Goal: Task Accomplishment & Management: Manage account settings

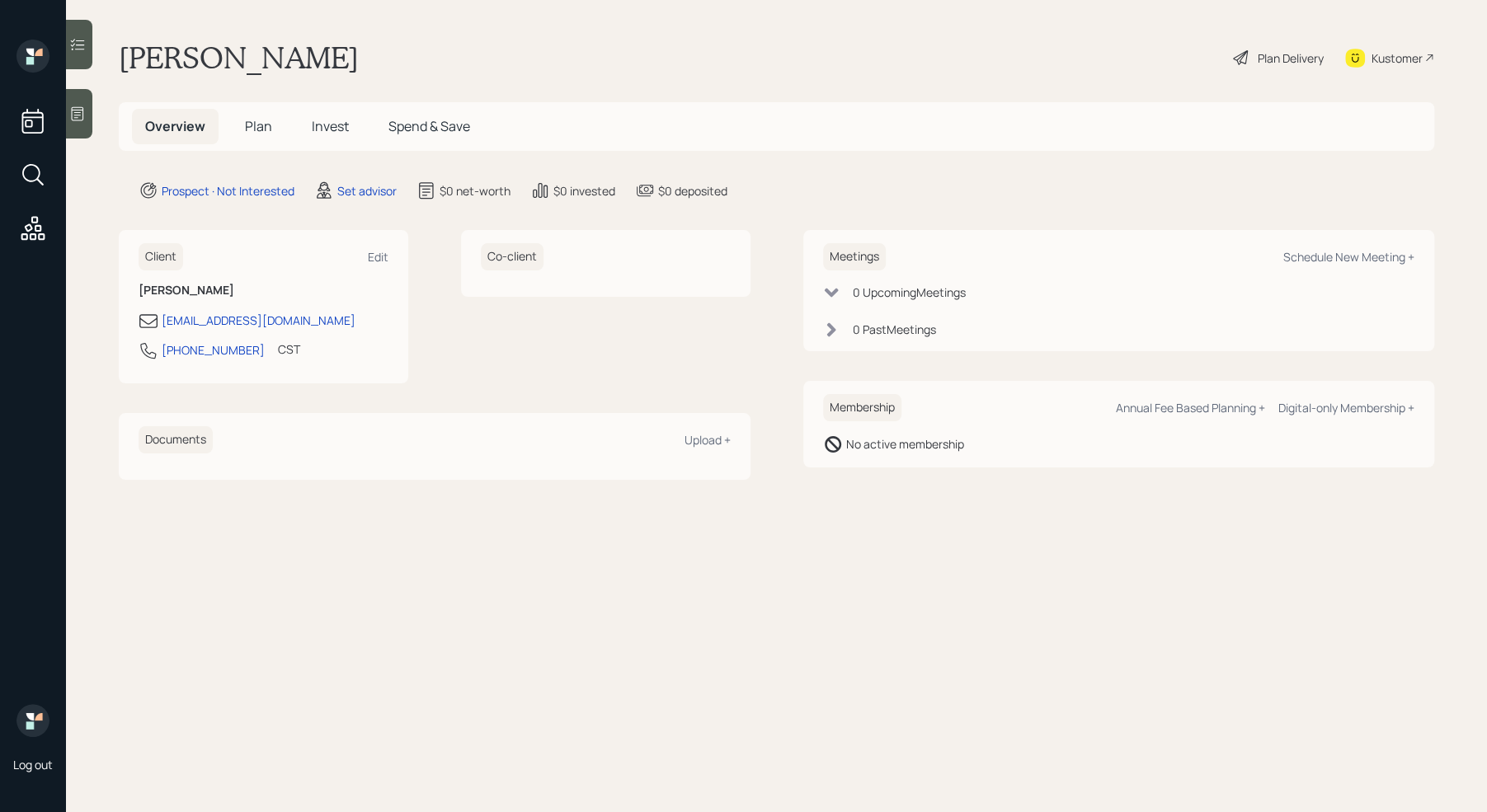
click at [603, 692] on main "Thomas Howland Plan Delivery Kustomer Overview Plan Invest Spend & Save Prospec…" at bounding box center [776, 406] width 1421 height 812
click at [1017, 726] on main "Thomas Howland Plan Delivery Kustomer Overview Plan Invest Spend & Save Prospec…" at bounding box center [776, 406] width 1421 height 812
click at [76, 110] on icon at bounding box center [77, 113] width 16 height 16
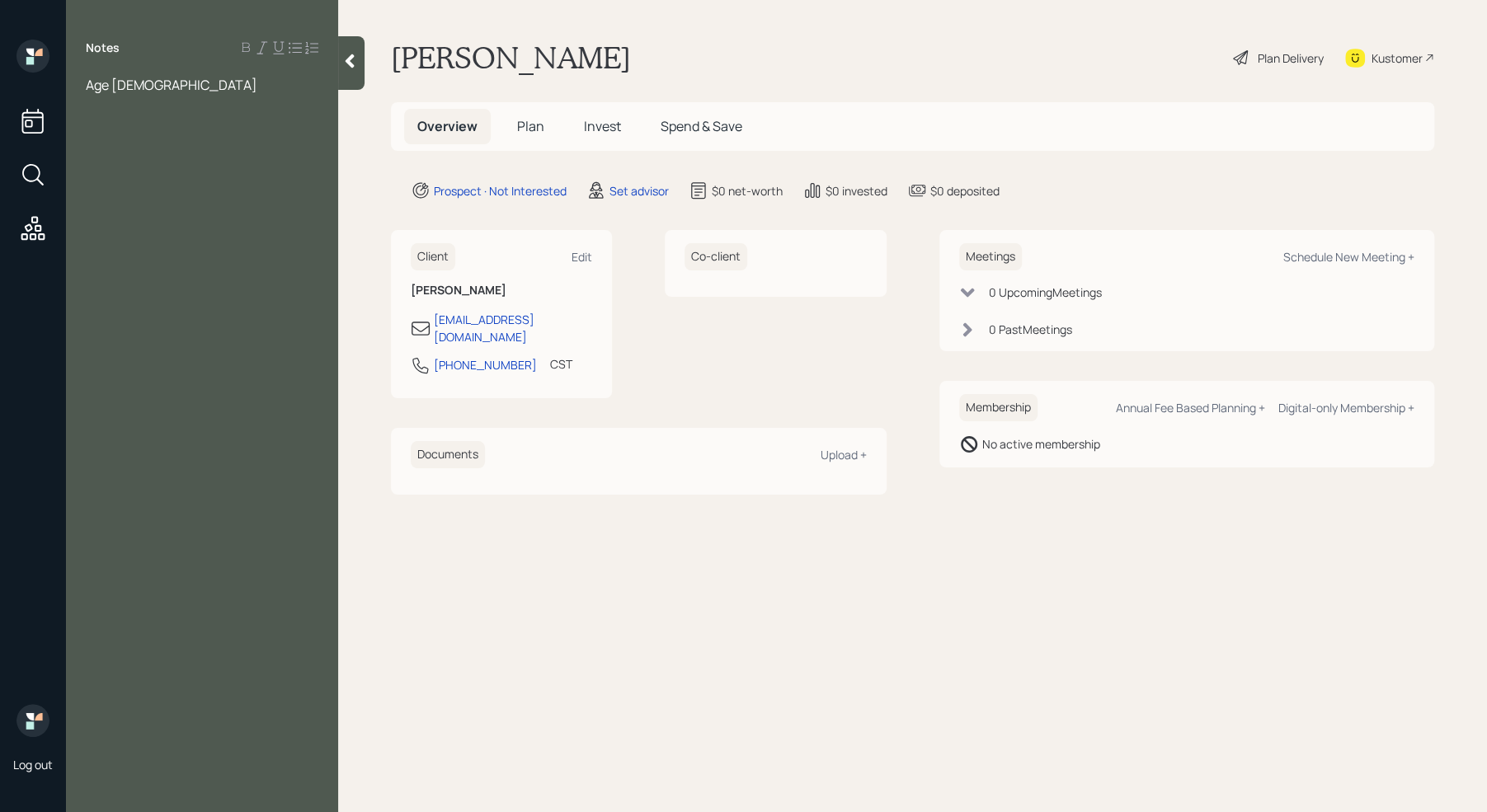
click at [165, 94] on div at bounding box center [201, 103] width 232 height 18
click at [165, 88] on div "Age 70" at bounding box center [201, 85] width 232 height 18
click at [310, 130] on div "would be willing to work another" at bounding box center [201, 139] width 232 height 18
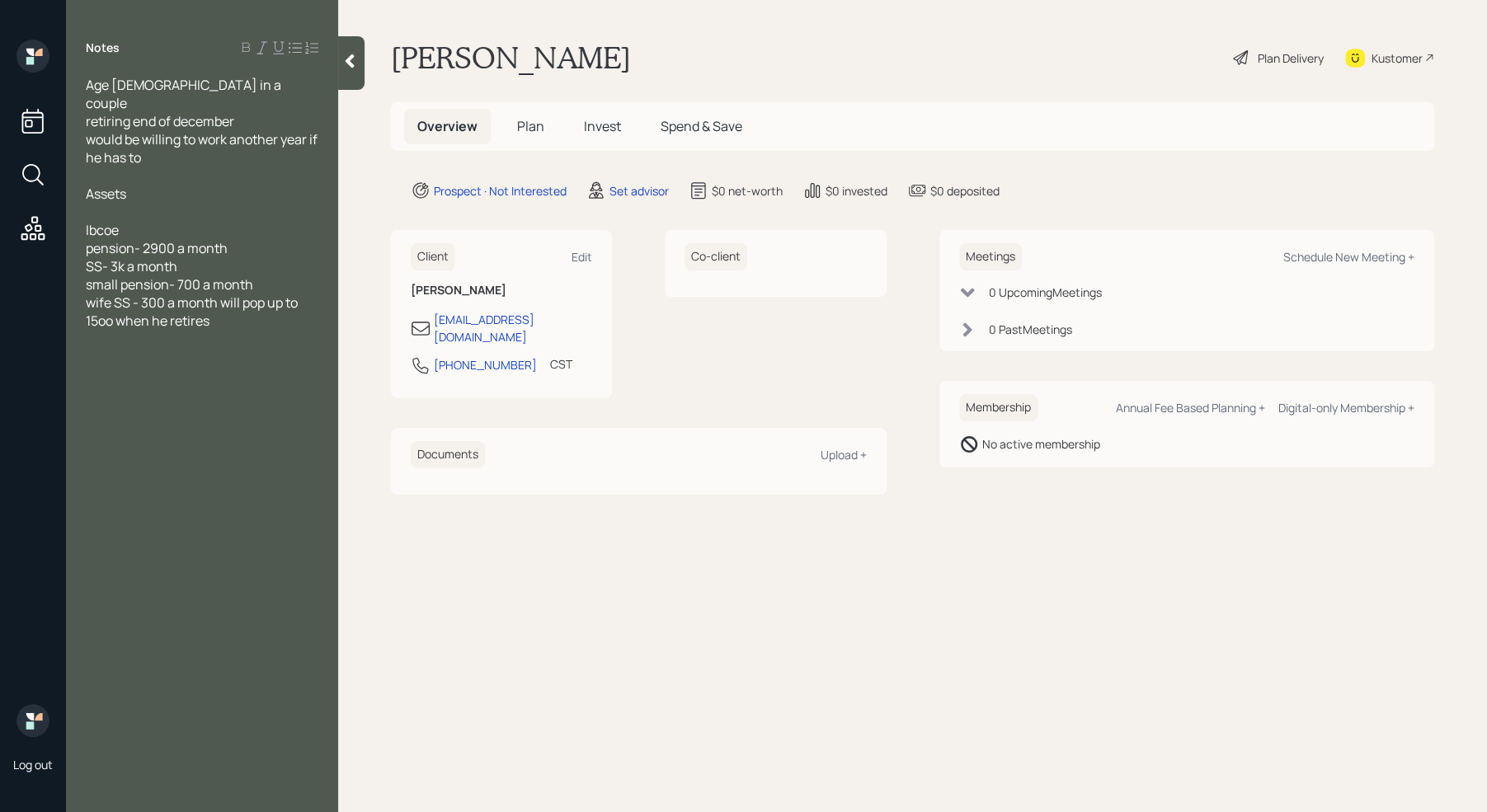
click at [111, 302] on span "wife SS - 300 a month will pop up to 15oo when he retires" at bounding box center [193, 312] width 214 height 36
click at [112, 221] on span "Ibcoe" at bounding box center [102, 230] width 33 height 18
click at [99, 203] on div at bounding box center [201, 212] width 232 height 18
click at [107, 203] on span "Cds- 100k" at bounding box center [115, 212] width 59 height 18
click at [241, 203] on div "Cds/Bonds- 100k" at bounding box center [201, 212] width 232 height 18
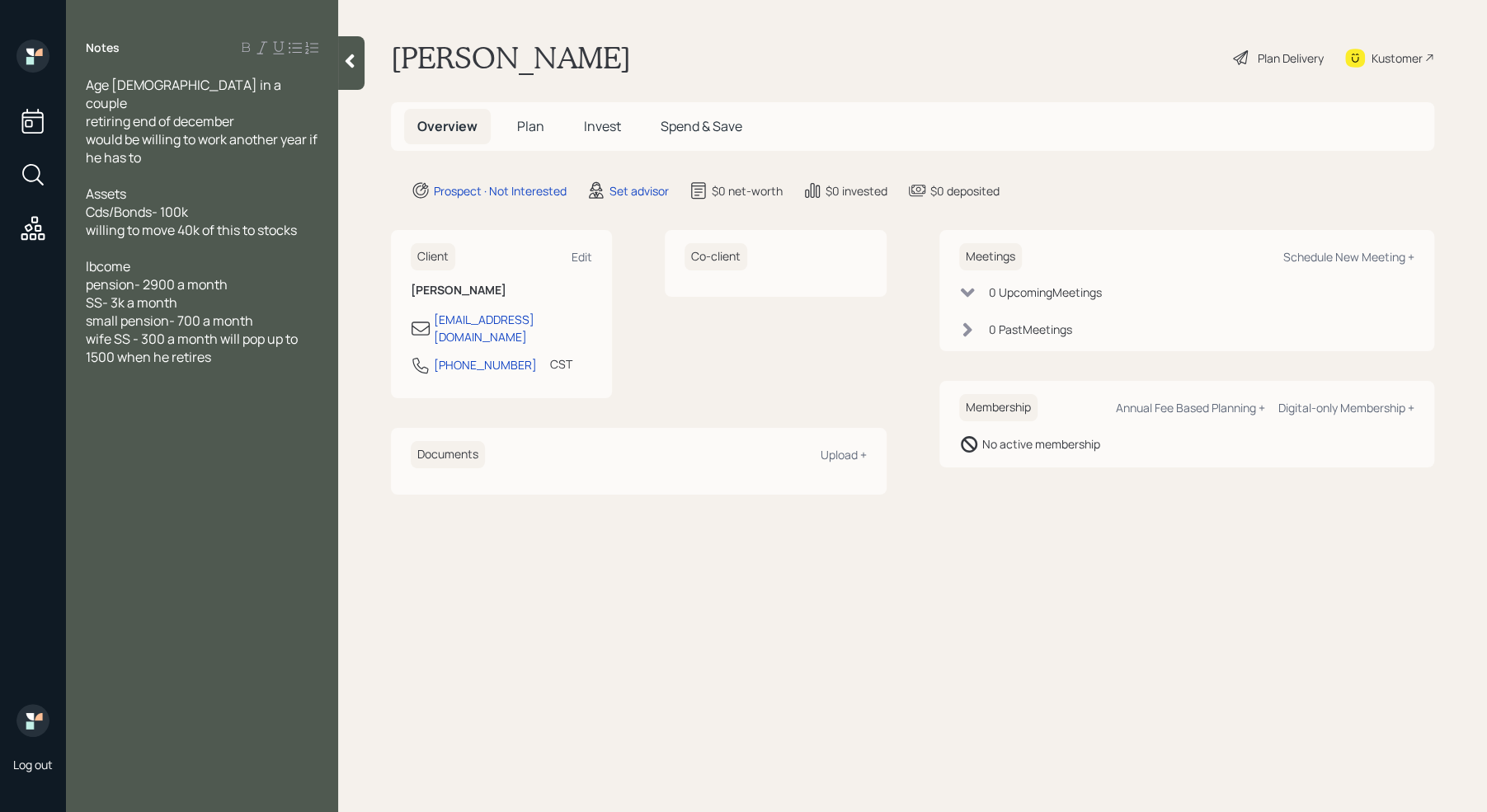
click at [154, 203] on span "Cds/Bonds- 100k" at bounding box center [136, 212] width 102 height 18
click at [276, 203] on div "Cds/Bonds ladders- 100k" at bounding box center [201, 212] width 232 height 18
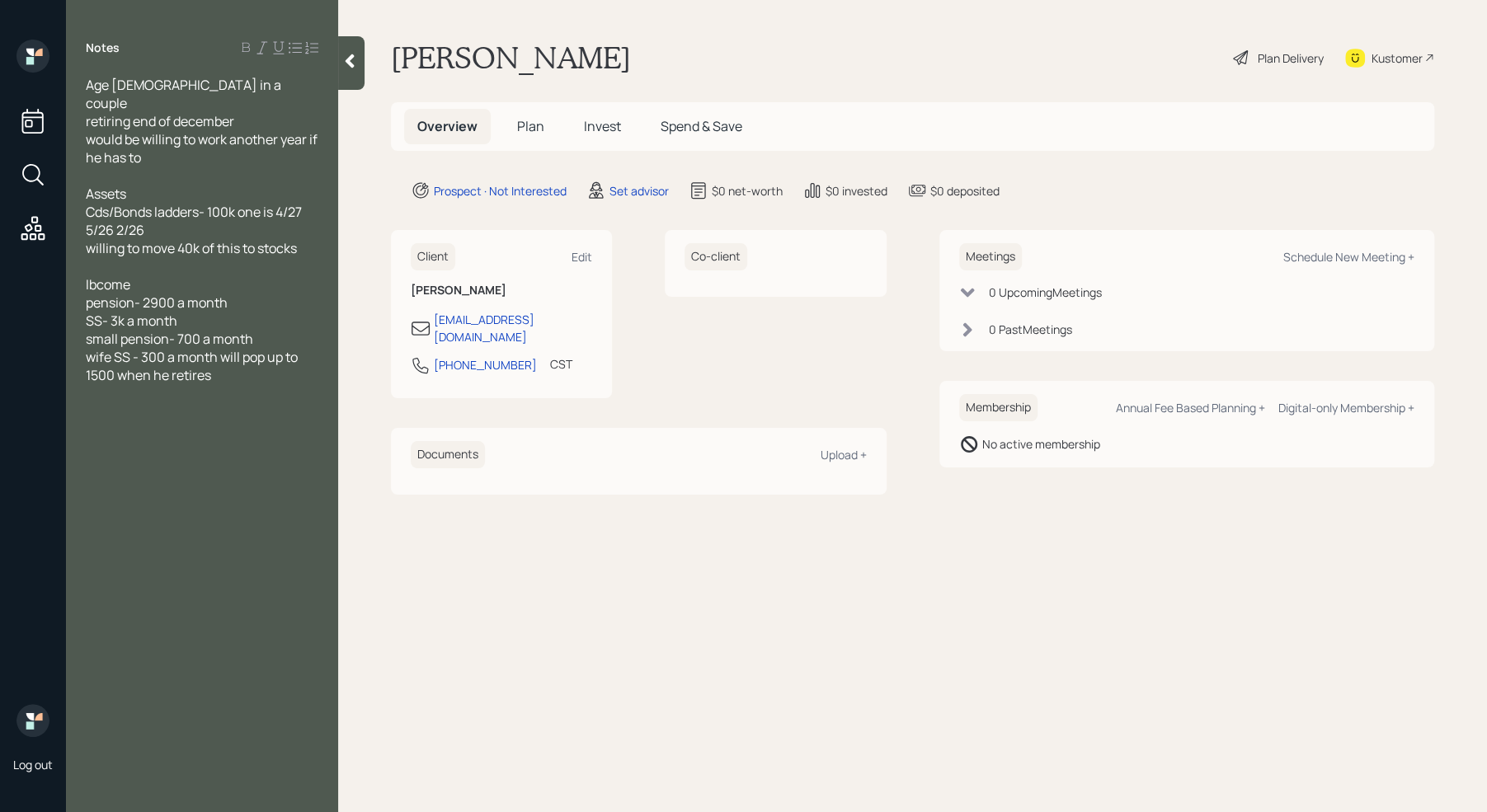
click at [145, 209] on span "Cds/Bonds ladders- 100k one is 4/27 5/26 2/26" at bounding box center [195, 221] width 219 height 36
click at [129, 239] on div at bounding box center [201, 248] width 232 height 18
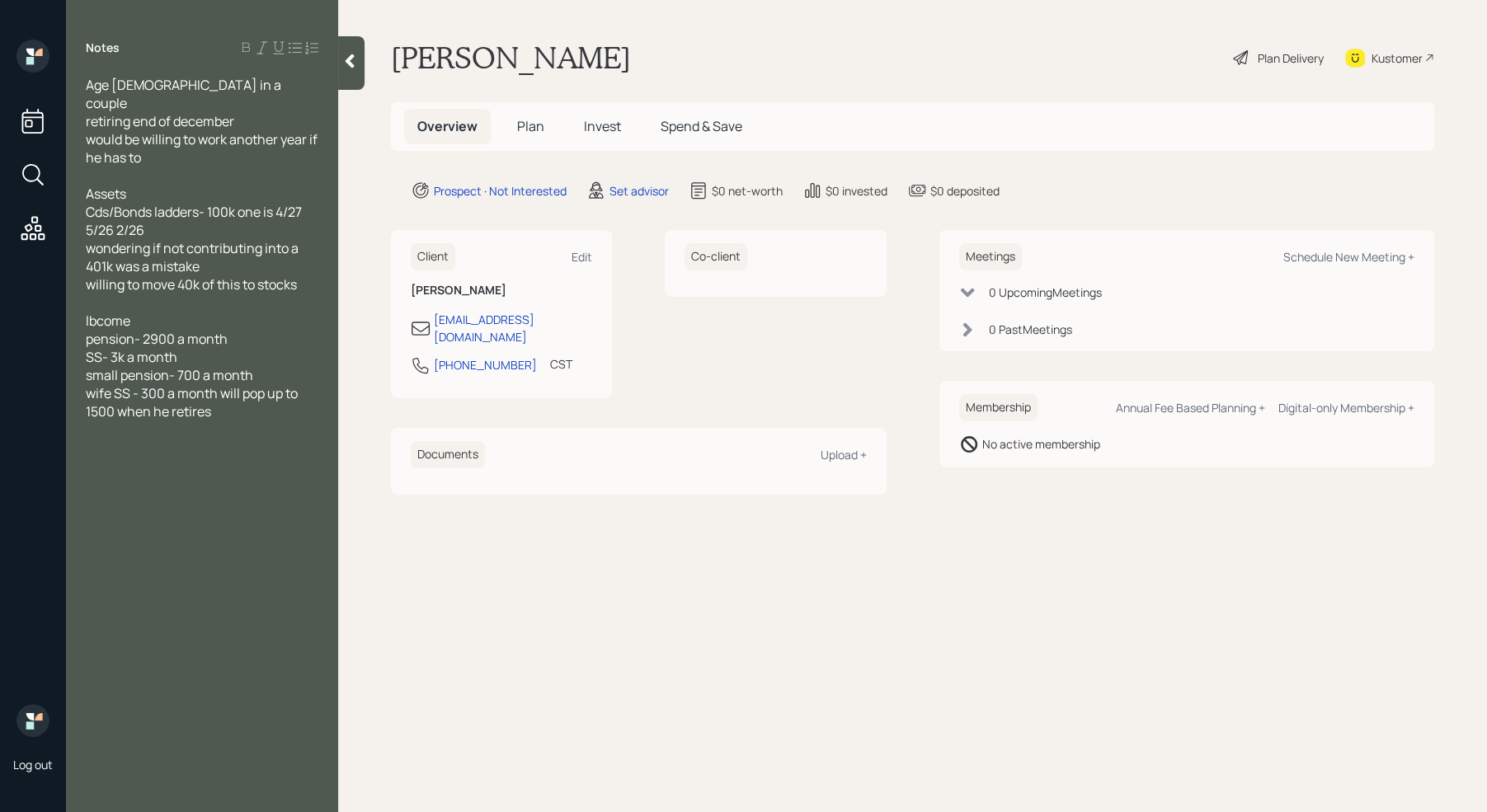
click at [314, 275] on div "willing to move 40k of this to stocks" at bounding box center [201, 284] width 232 height 18
click at [133, 312] on span "no mortage" at bounding box center [120, 320] width 69 height 18
click at [99, 348] on span "Ibcome" at bounding box center [108, 356] width 45 height 18
click at [243, 433] on div "wife SS - 300 a month will pop up to 1500 when he retires" at bounding box center [201, 439] width 232 height 36
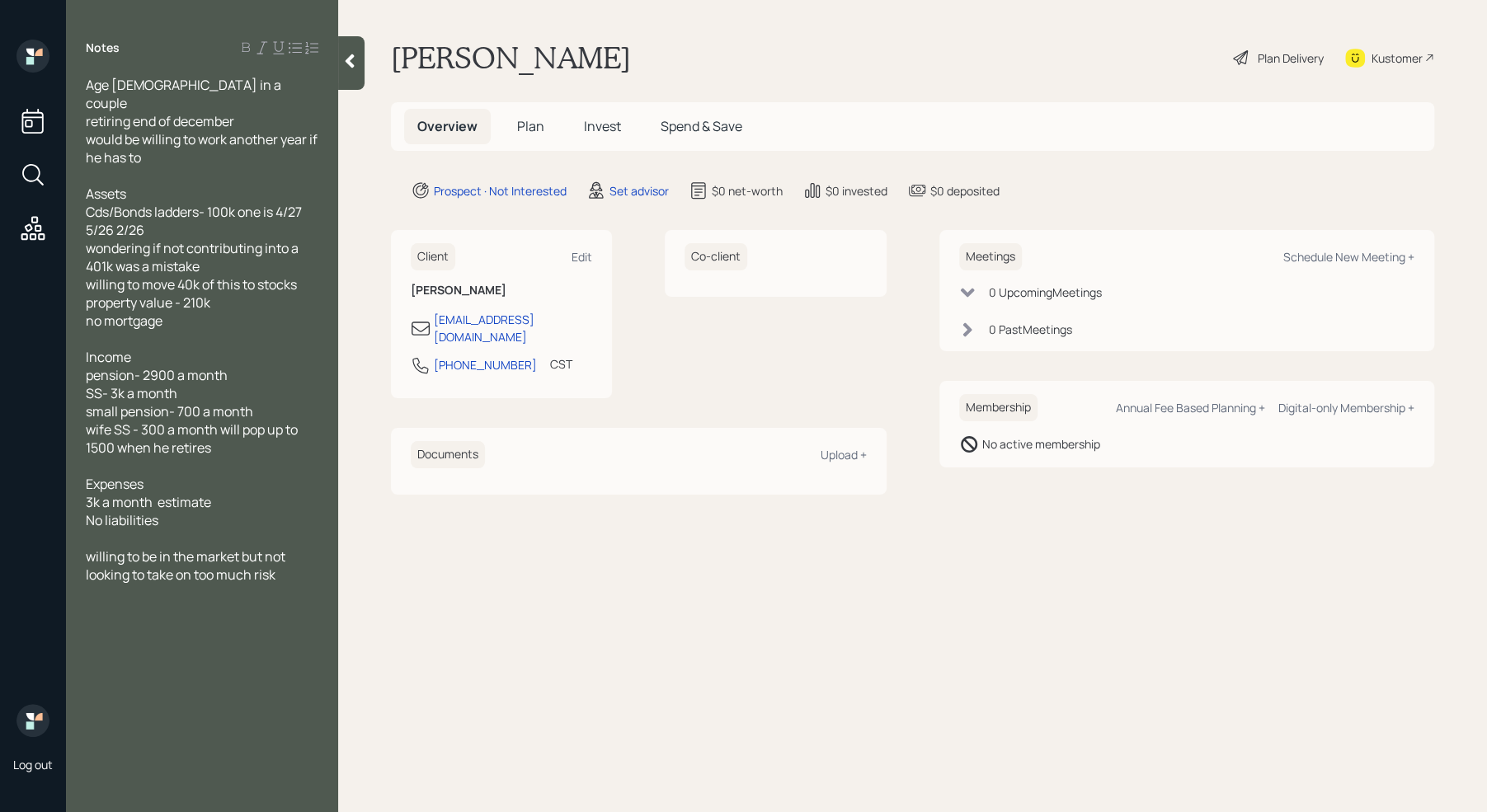
click at [305, 557] on div "willing to be in the market but not looking to take on too much risk" at bounding box center [201, 565] width 232 height 36
click at [349, 66] on icon at bounding box center [349, 61] width 16 height 16
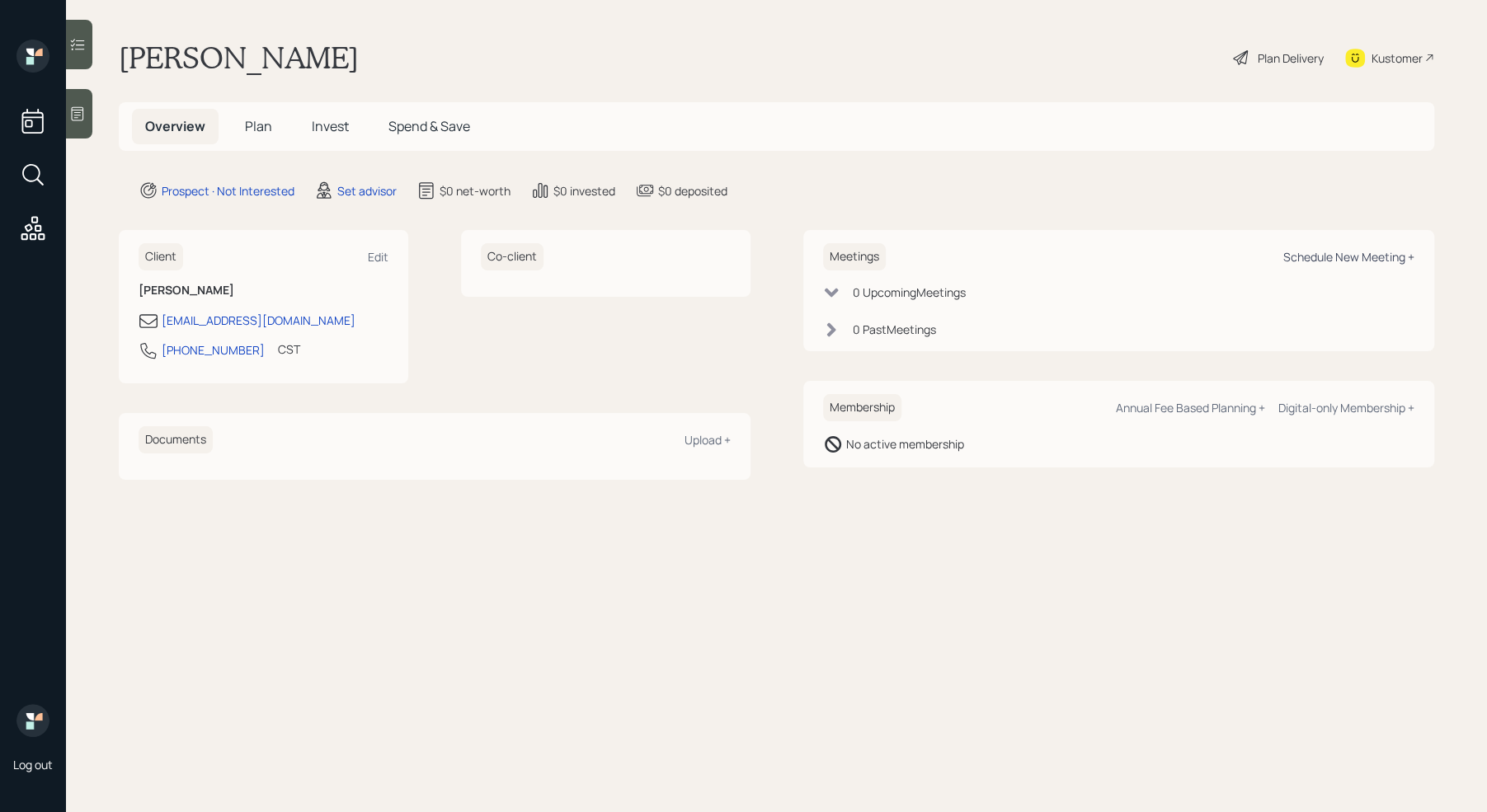
click at [1330, 249] on div "Schedule New Meeting +" at bounding box center [1348, 257] width 131 height 15
select select "round-robin"
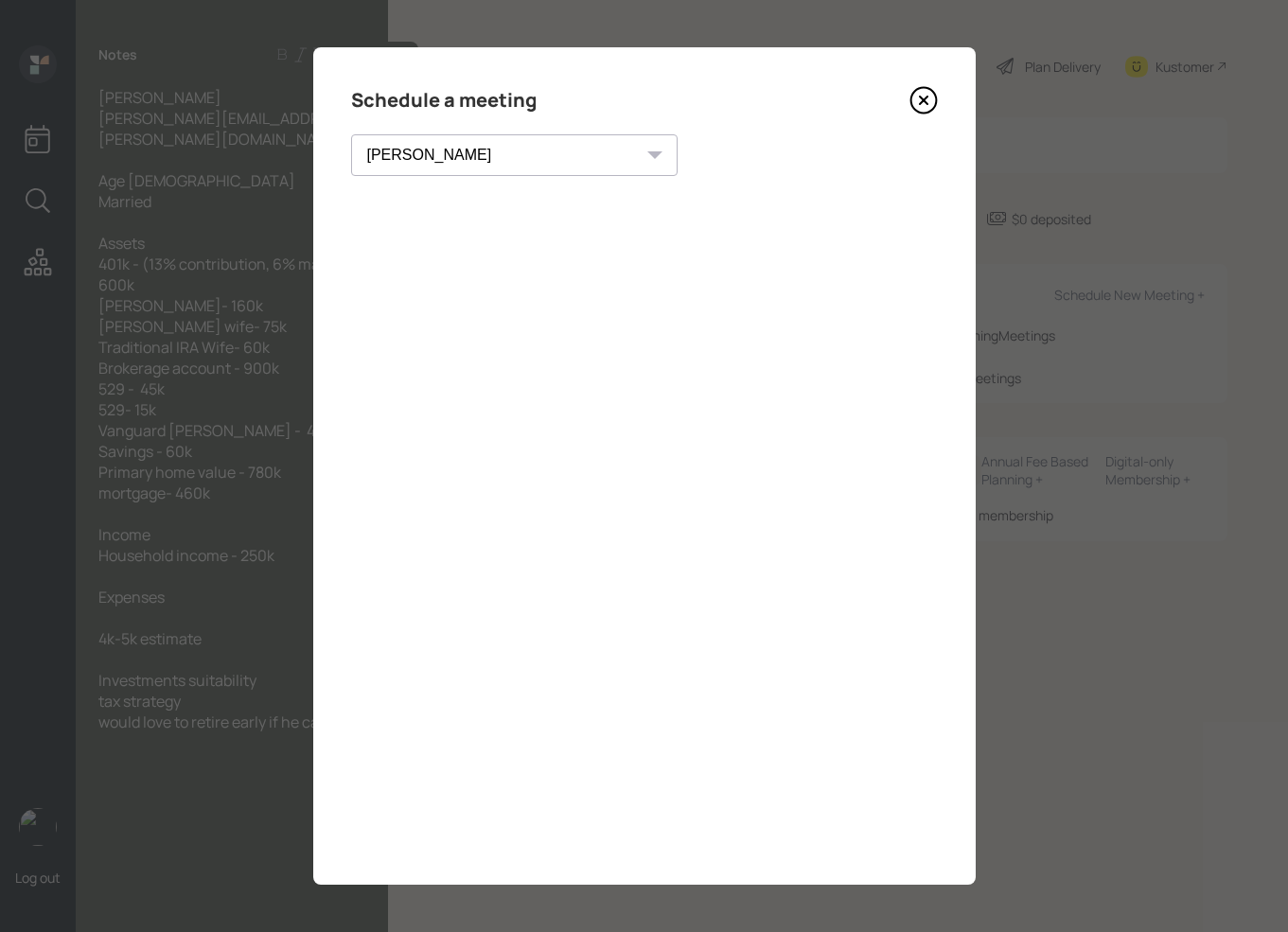
select select "round-[PERSON_NAME]"
